Goal: Contribute content: Contribute content

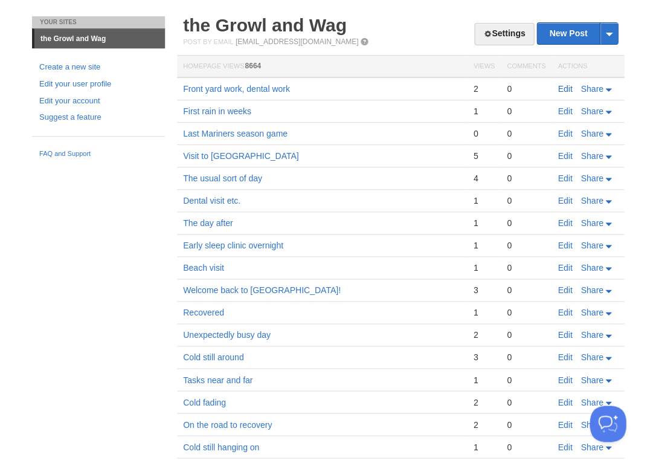
click at [559, 88] on link "Edit" at bounding box center [564, 89] width 14 height 10
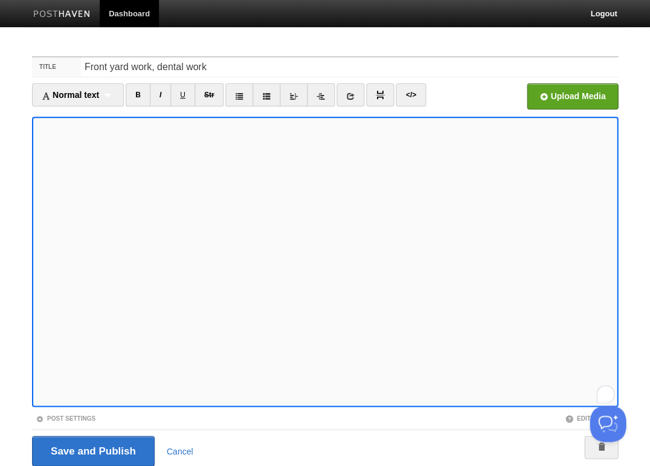
scroll to position [44, 0]
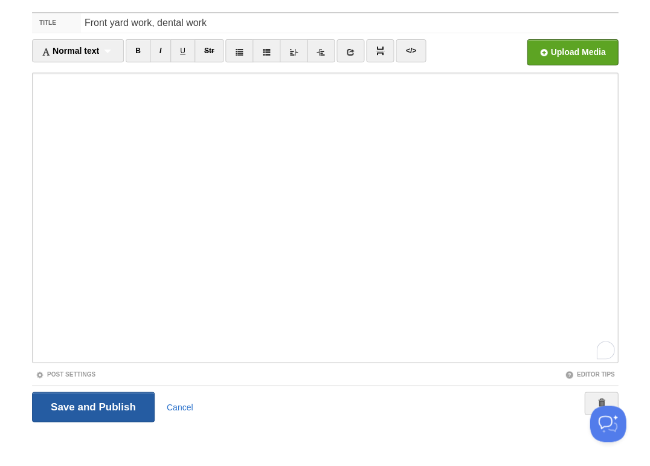
click at [104, 402] on input "Save and Publish" at bounding box center [93, 406] width 123 height 30
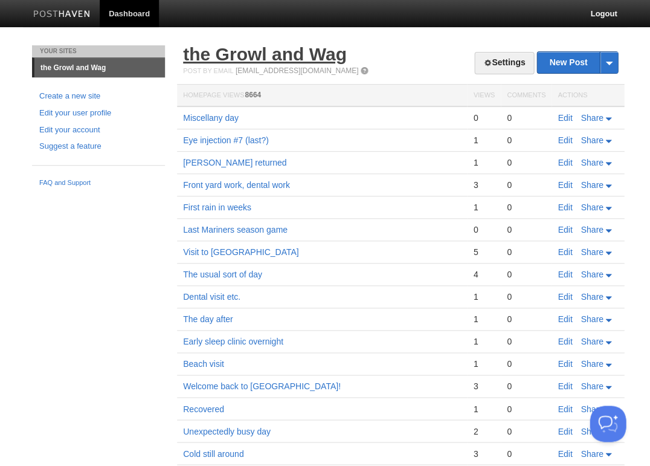
click at [254, 51] on link "the Growl and Wag" at bounding box center [265, 54] width 164 height 20
click at [560, 116] on link "Edit" at bounding box center [564, 118] width 14 height 10
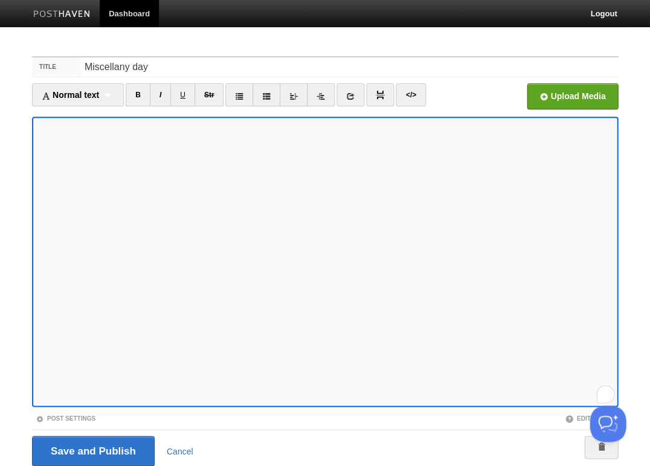
scroll to position [44, 0]
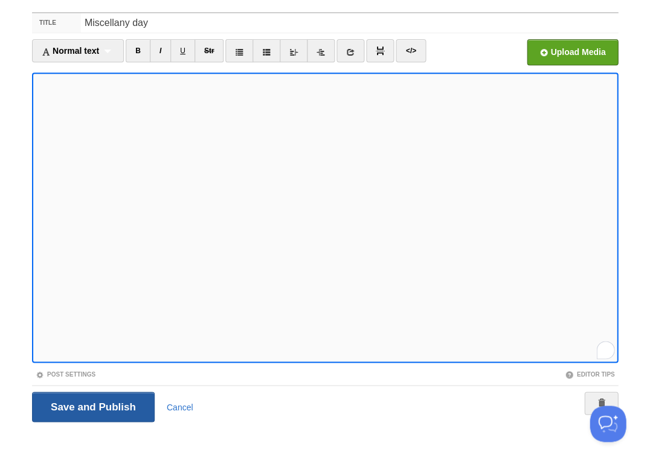
click at [92, 405] on input "Save and Publish" at bounding box center [93, 406] width 123 height 30
